Goal: Find specific page/section: Locate a particular part of the current website

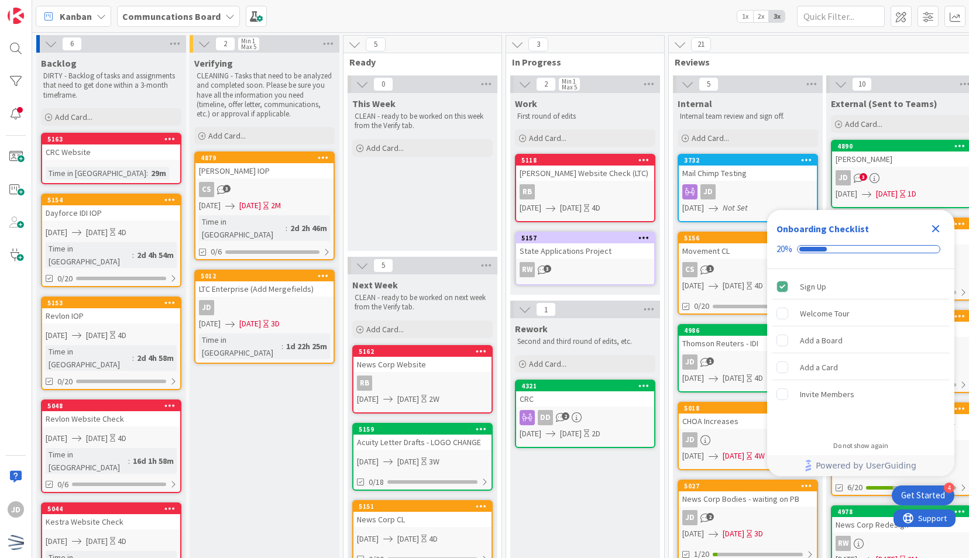
click at [941, 225] on icon "Close Checklist" at bounding box center [936, 229] width 14 height 14
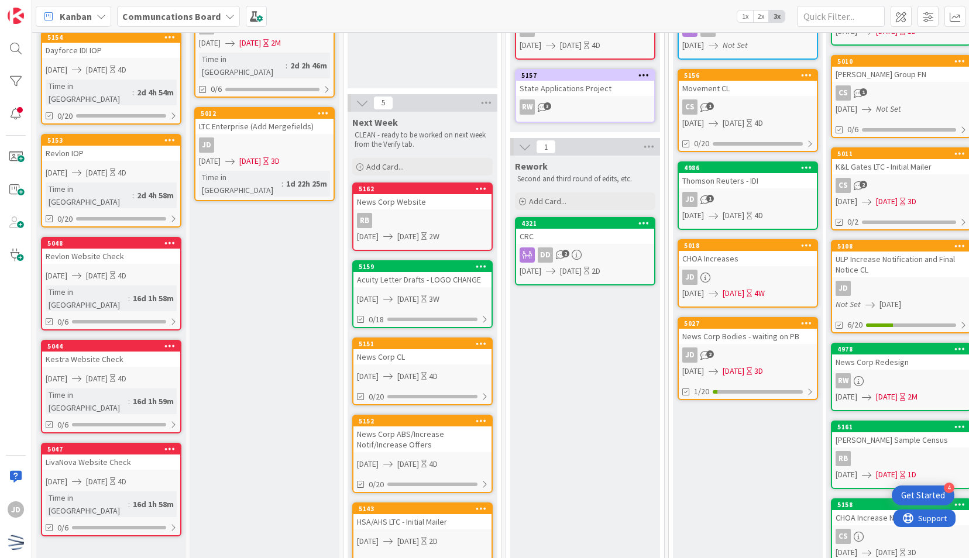
scroll to position [213, 0]
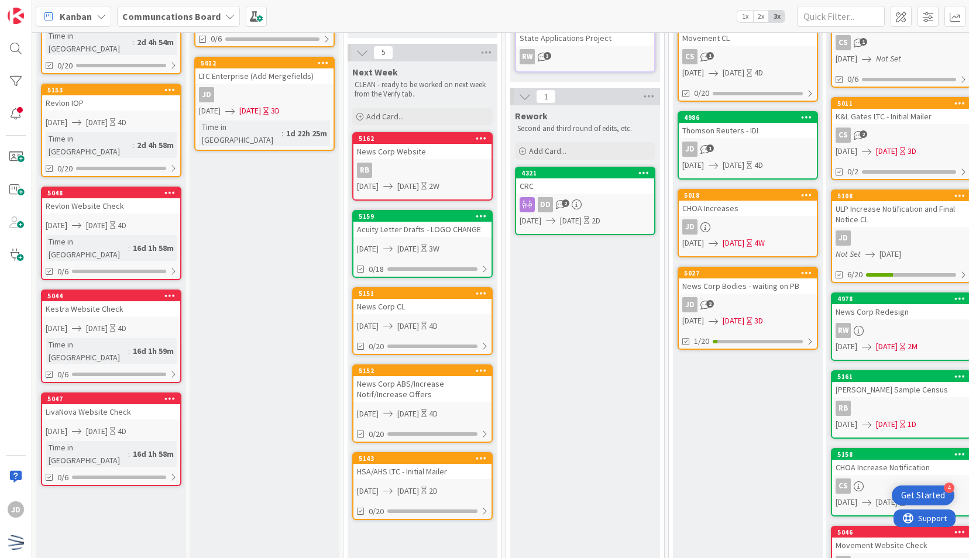
click at [417, 243] on span "10/10/2025" at bounding box center [408, 249] width 22 height 12
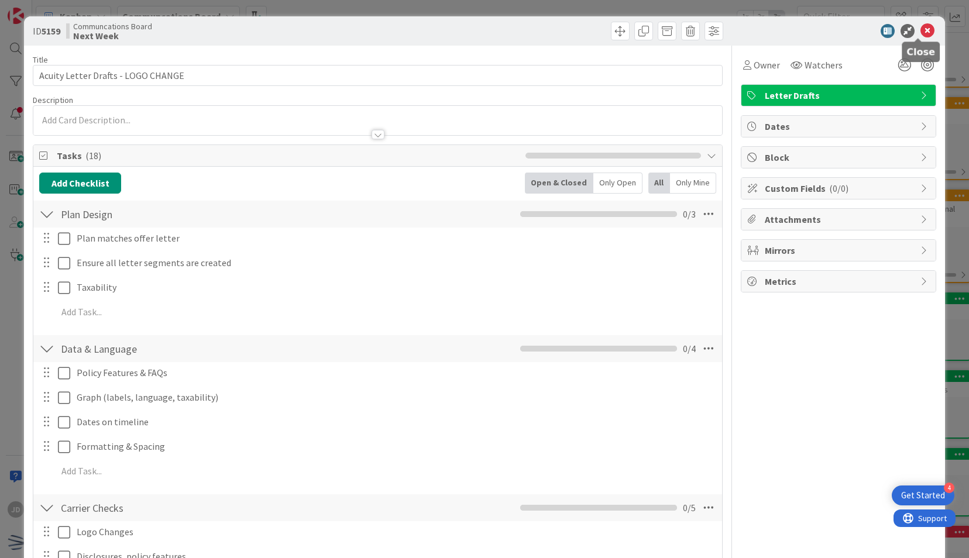
click at [922, 33] on icon at bounding box center [927, 31] width 14 height 14
